Goal: Find specific page/section: Find specific page/section

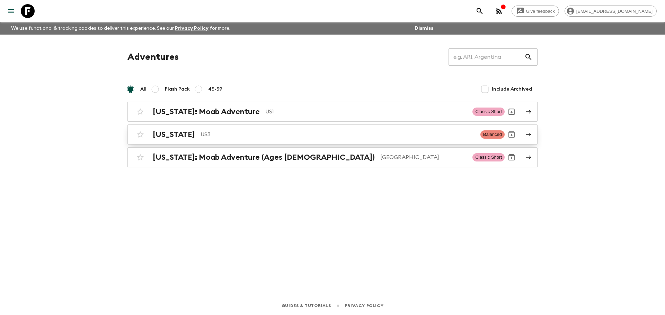
click at [174, 133] on h2 "[US_STATE]" at bounding box center [174, 134] width 42 height 9
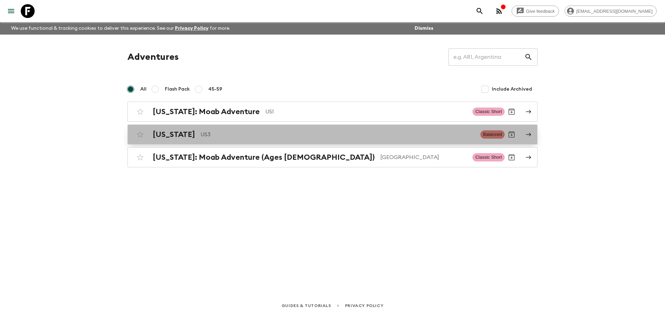
click at [200, 139] on p "US3" at bounding box center [337, 135] width 274 height 8
